Goal: Check status

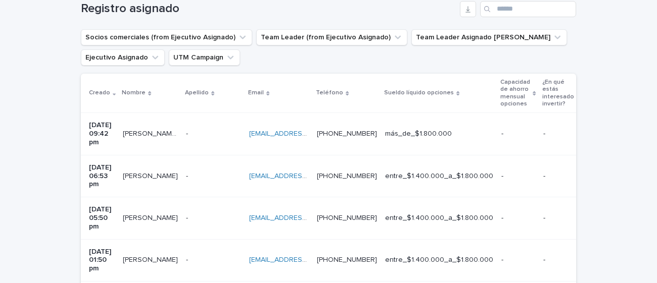
scroll to position [49, 0]
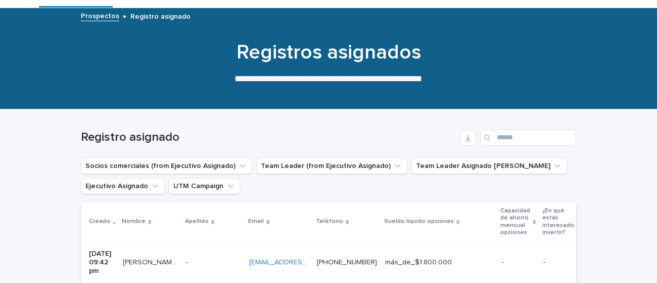
click at [468, 134] on icon "button" at bounding box center [468, 138] width 8 height 8
